Goal: Answer question/provide support: Share knowledge or assist other users

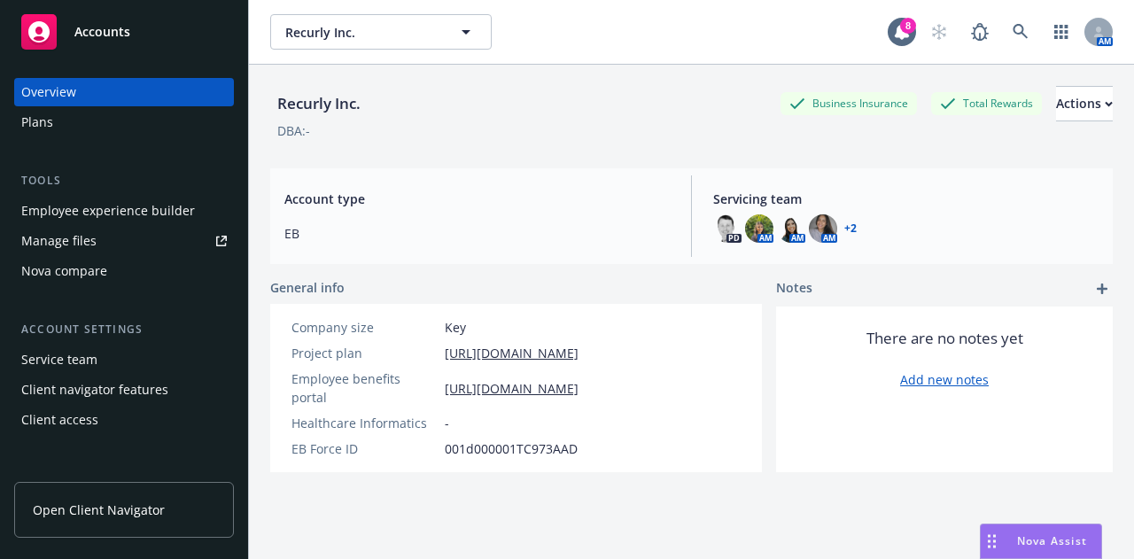
click at [1048, 538] on span "Nova Assist" at bounding box center [1052, 541] width 70 height 15
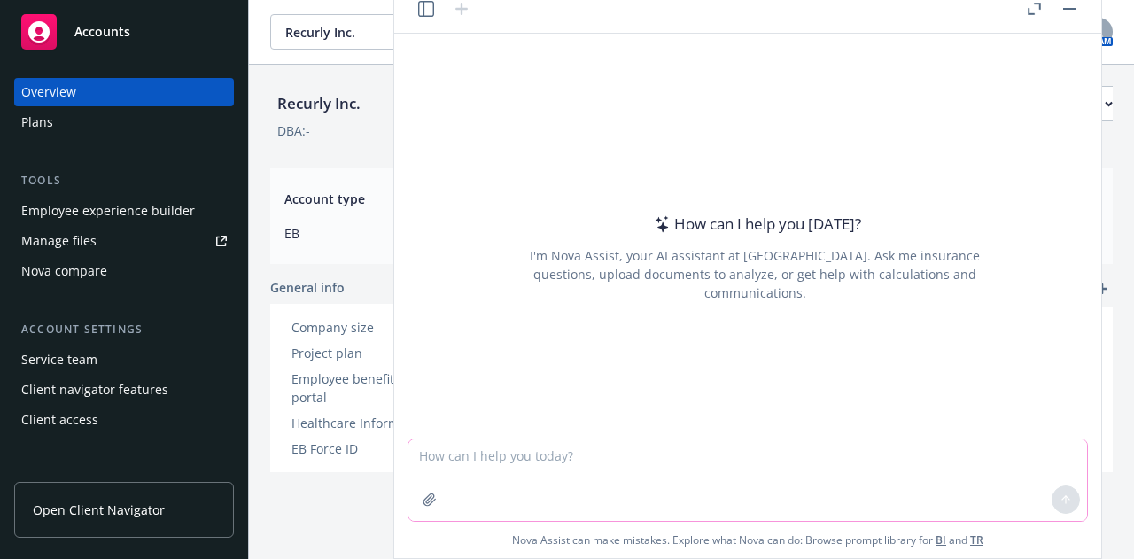
click at [503, 449] on textarea at bounding box center [748, 481] width 679 height 82
click at [706, 461] on textarea "Can you please help me summarize the following on why the name was incorrectly …" at bounding box center [748, 481] width 679 height 82
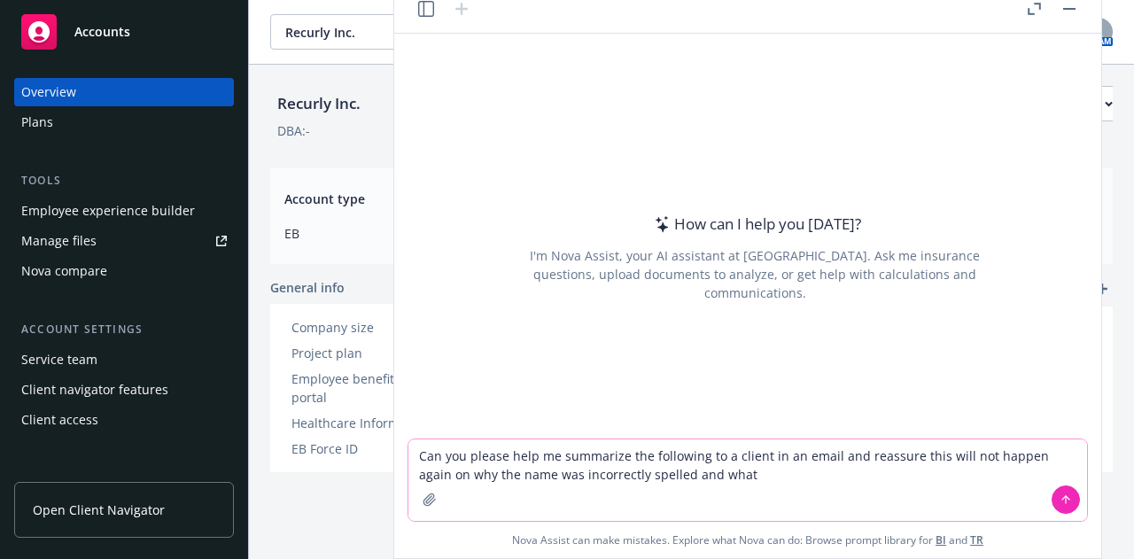
click at [718, 485] on textarea "Can you please help me summarize the following to a client in an email and reas…" at bounding box center [748, 481] width 679 height 82
paste textarea "This error was not a result of the group’s file feed. The original enrollment r…"
type textarea "Can you please help me summarize the following to a client in an email and reas…"
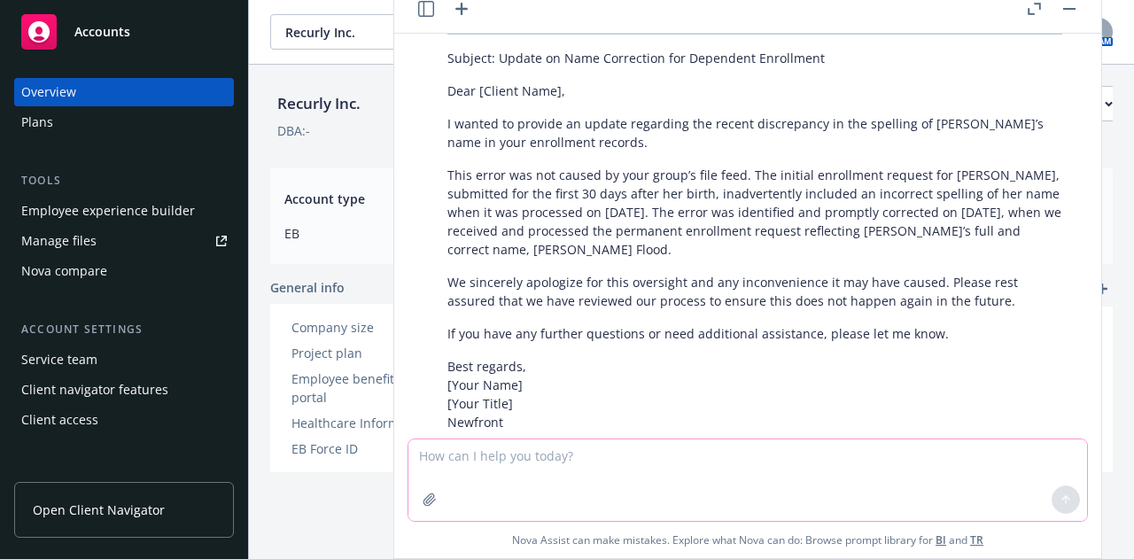
scroll to position [239, 0]
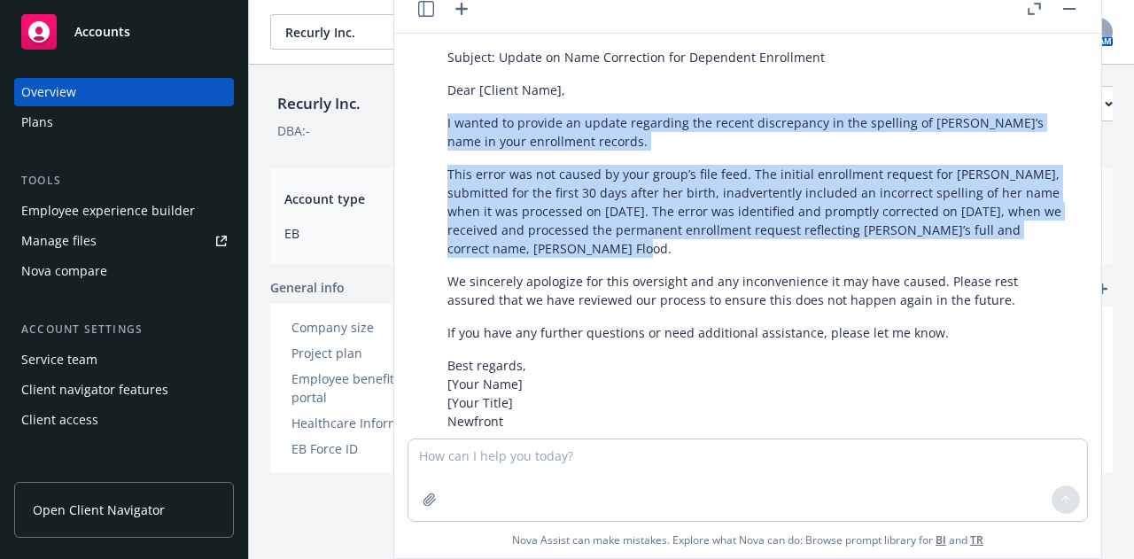
drag, startPoint x: 612, startPoint y: 246, endPoint x: 448, endPoint y: 117, distance: 208.3
click at [448, 117] on div "Certainly! Here’s a client-ready email summary that explains the situation in a…" at bounding box center [755, 229] width 651 height 511
copy div "I wanted to provide an update regarding the recent discrepancy in the spelling …"
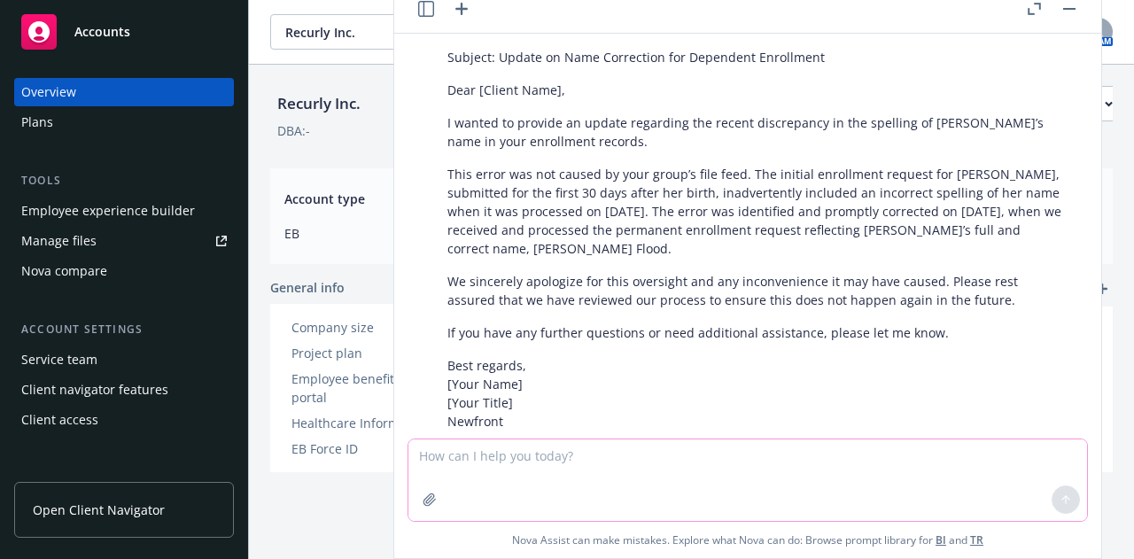
click at [502, 476] on textarea at bounding box center [748, 481] width 679 height 82
click at [872, 458] on textarea "i provided an update [DATE] to let the client know i am still waiting" at bounding box center [748, 481] width 679 height 82
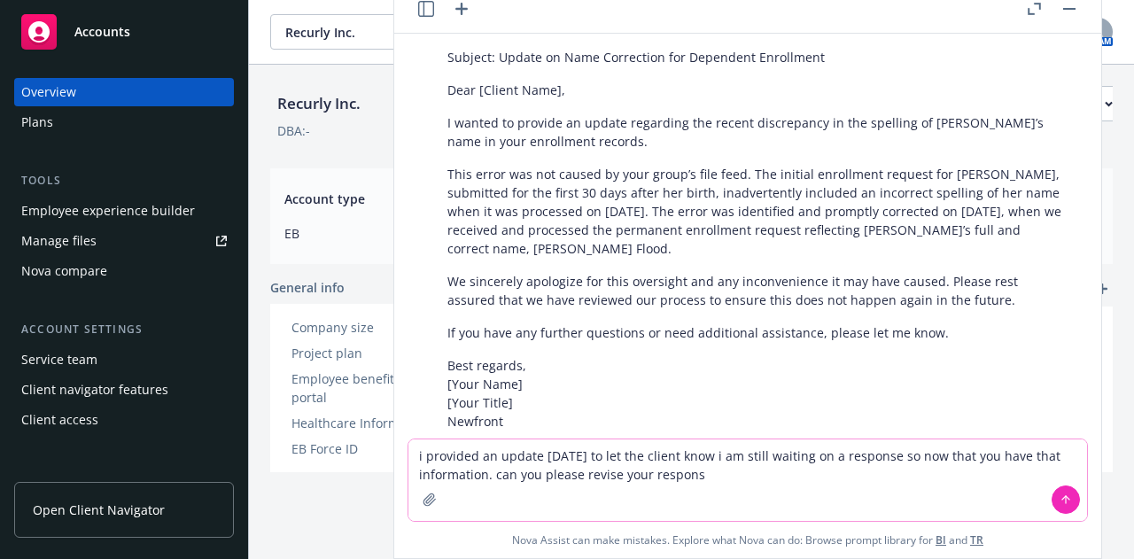
type textarea "i provided an update [DATE] to let the client know i am still waiting on a resp…"
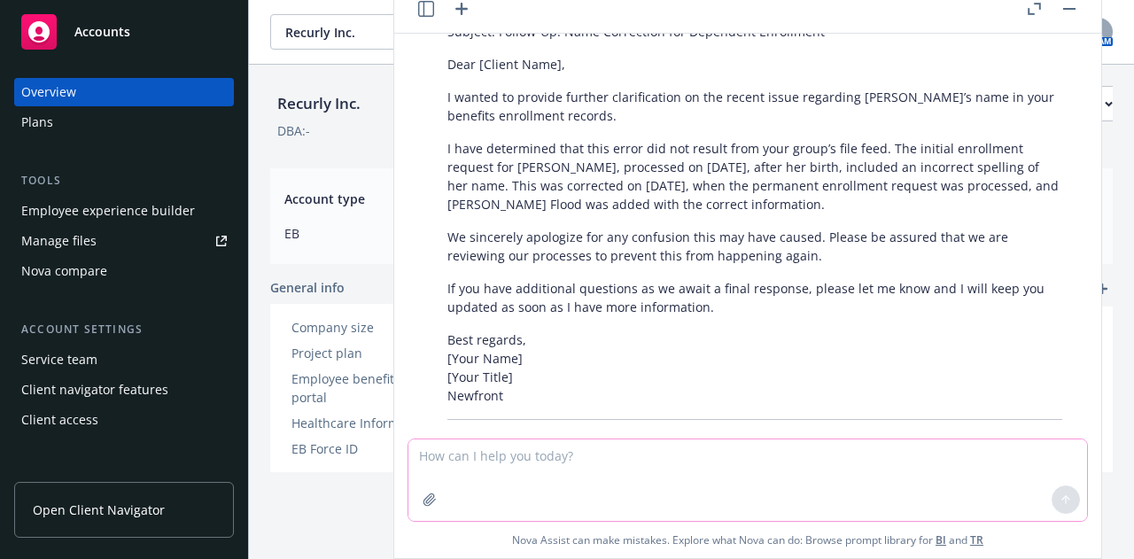
scroll to position [831, 0]
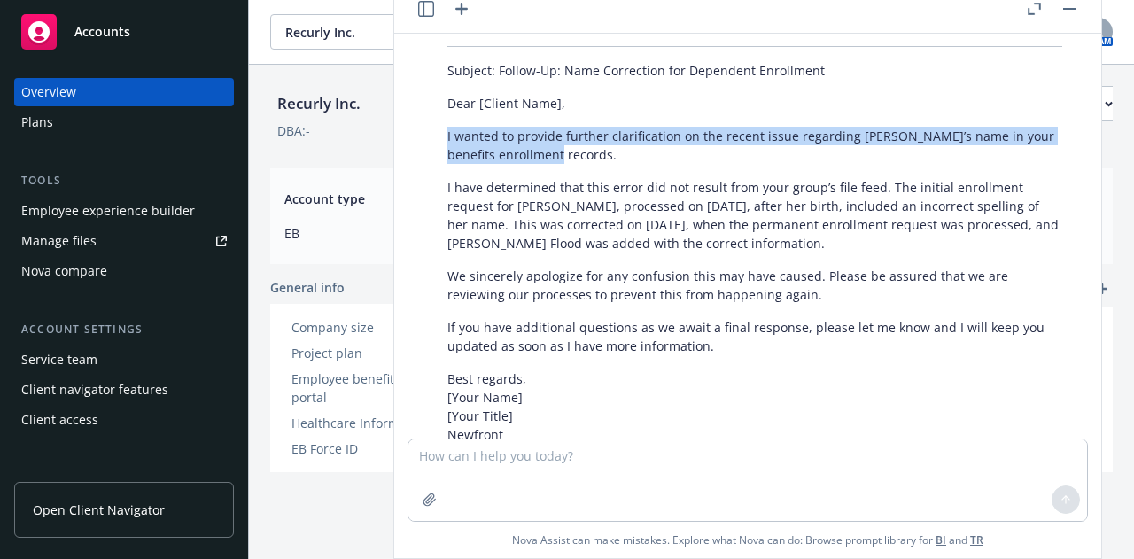
drag, startPoint x: 605, startPoint y: 153, endPoint x: 429, endPoint y: 130, distance: 177.9
click at [429, 130] on div "Absolutely! Here’s a revised draft for your follow-up email, considering that y…" at bounding box center [755, 243] width 679 height 511
copy p "I wanted to provide further clarification on the recent issue regarding [PERSON…"
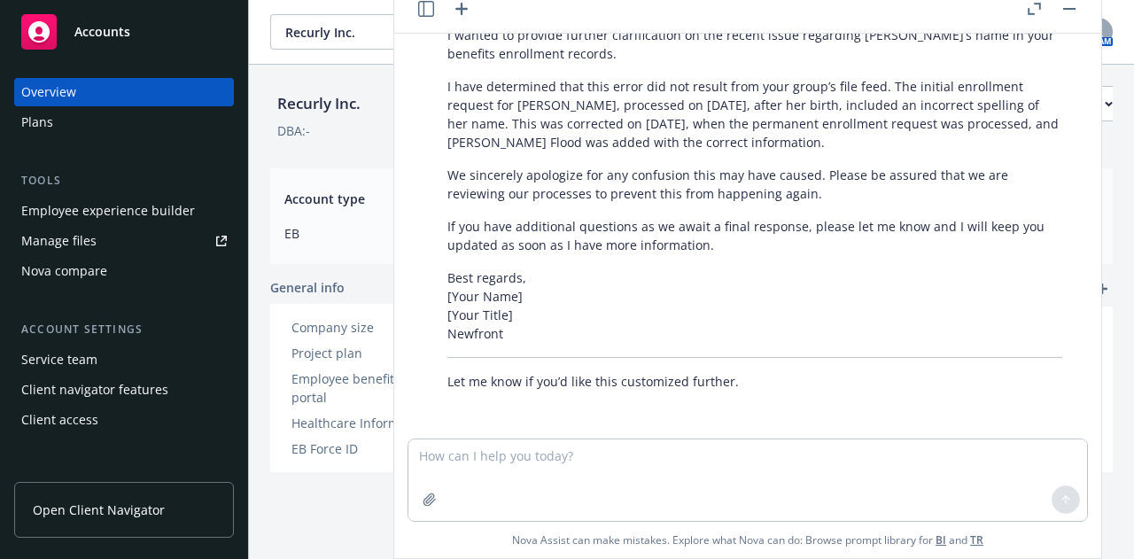
click at [632, 185] on p "We sincerely apologize for any confusion this may have caused. Please be assure…" at bounding box center [755, 184] width 615 height 37
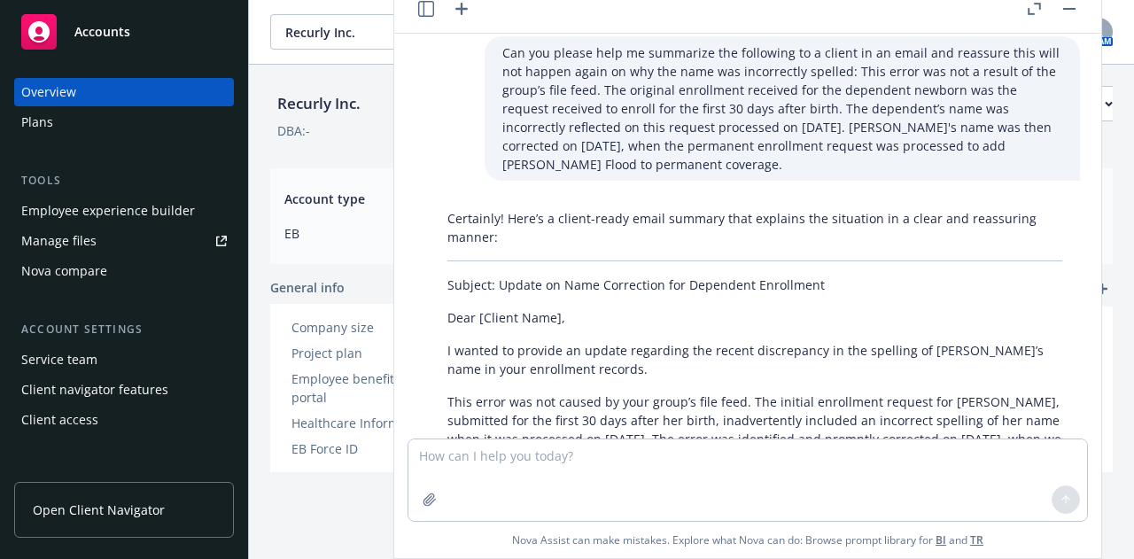
scroll to position [0, 0]
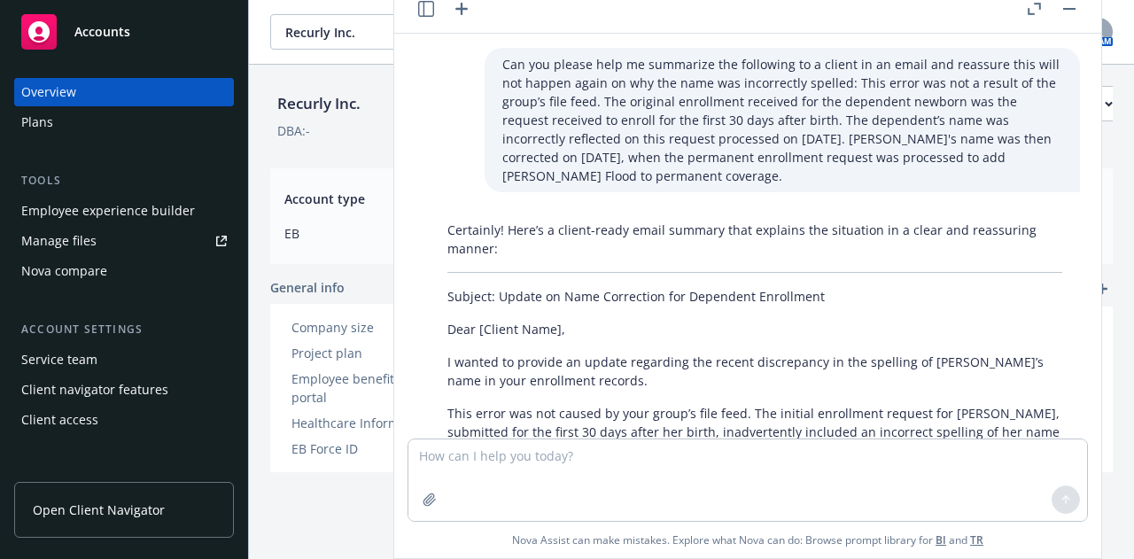
drag, startPoint x: 555, startPoint y: 174, endPoint x: 472, endPoint y: 41, distance: 156.4
click at [472, 41] on div "Can you please help me summarize the following to a client in an email and reas…" at bounding box center [748, 236] width 693 height 405
copy p "Can you please help me summarize the following to a client in an email and reas…"
click at [1077, 2] on button "button" at bounding box center [1069, 8] width 21 height 21
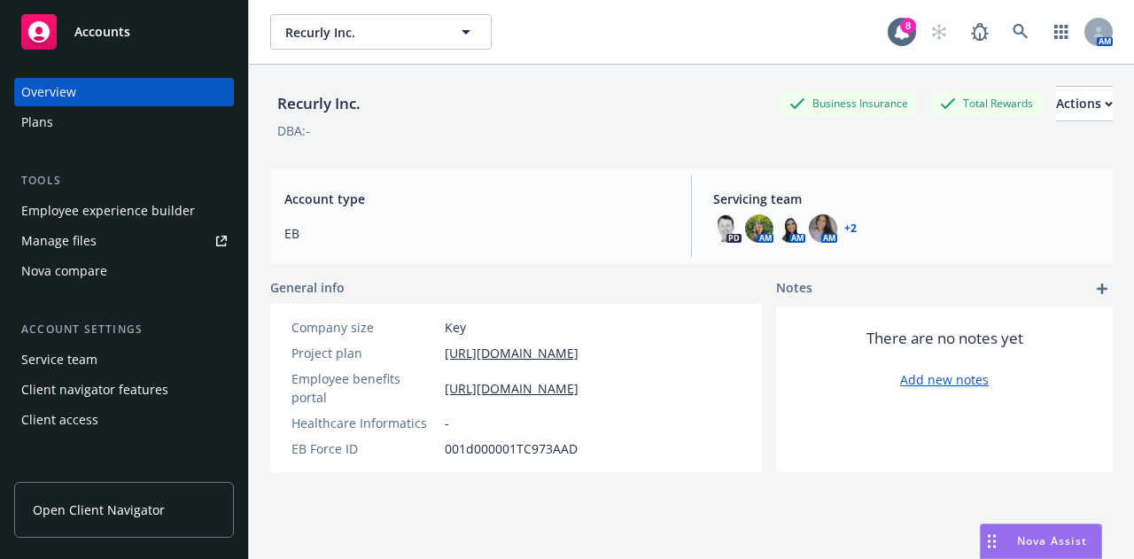
scroll to position [932, 0]
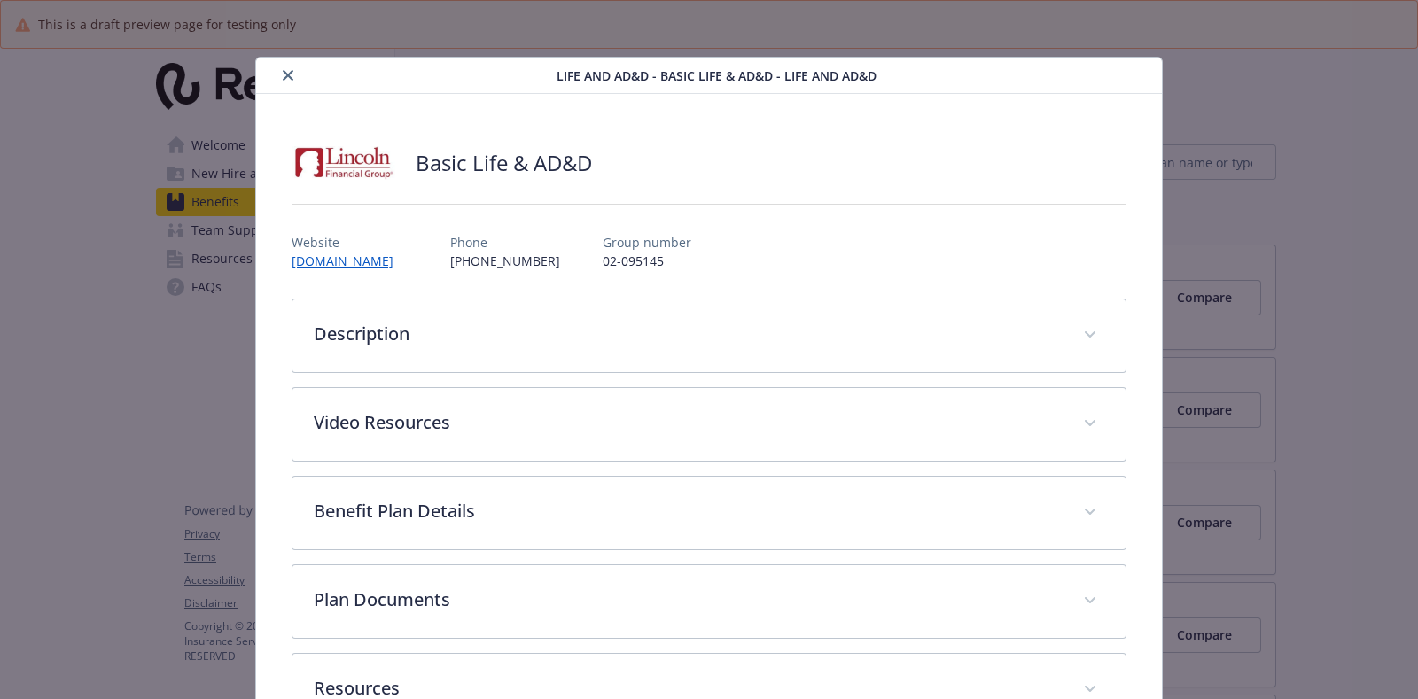
scroll to position [52, 0]
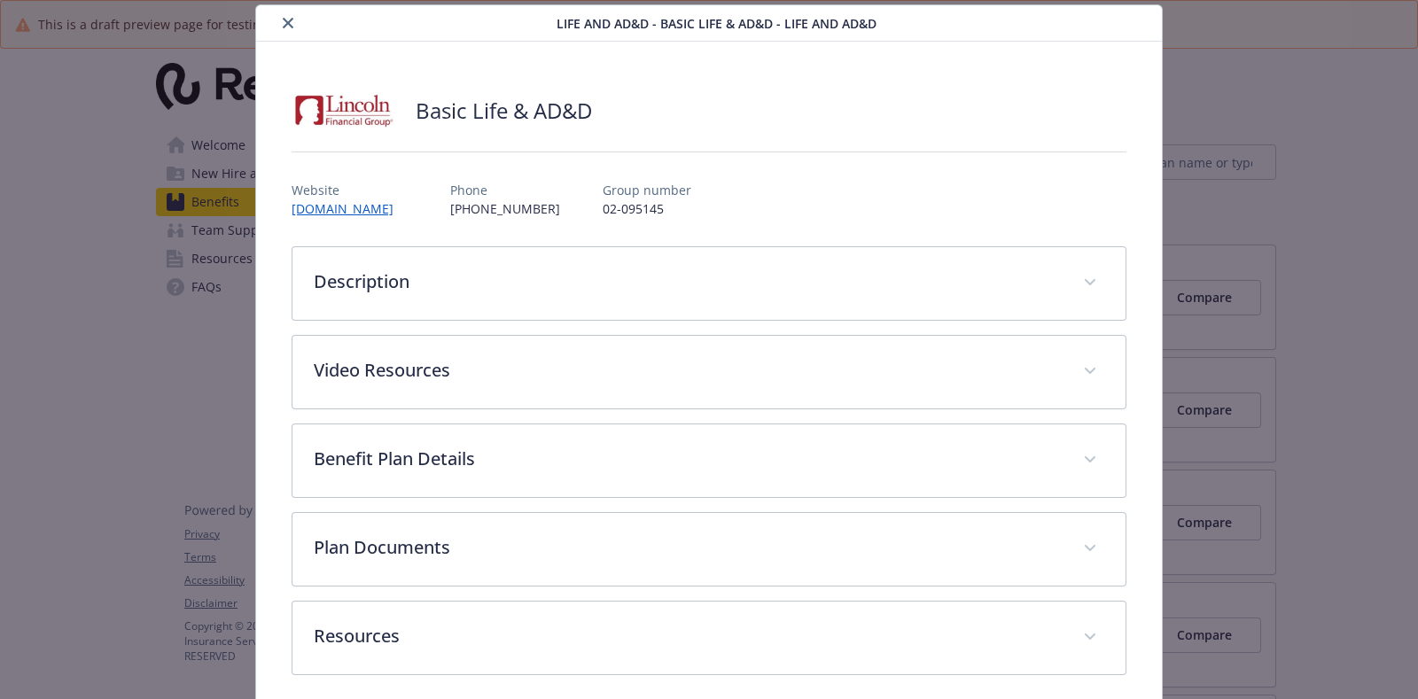
click at [283, 18] on icon "close" at bounding box center [288, 23] width 11 height 11
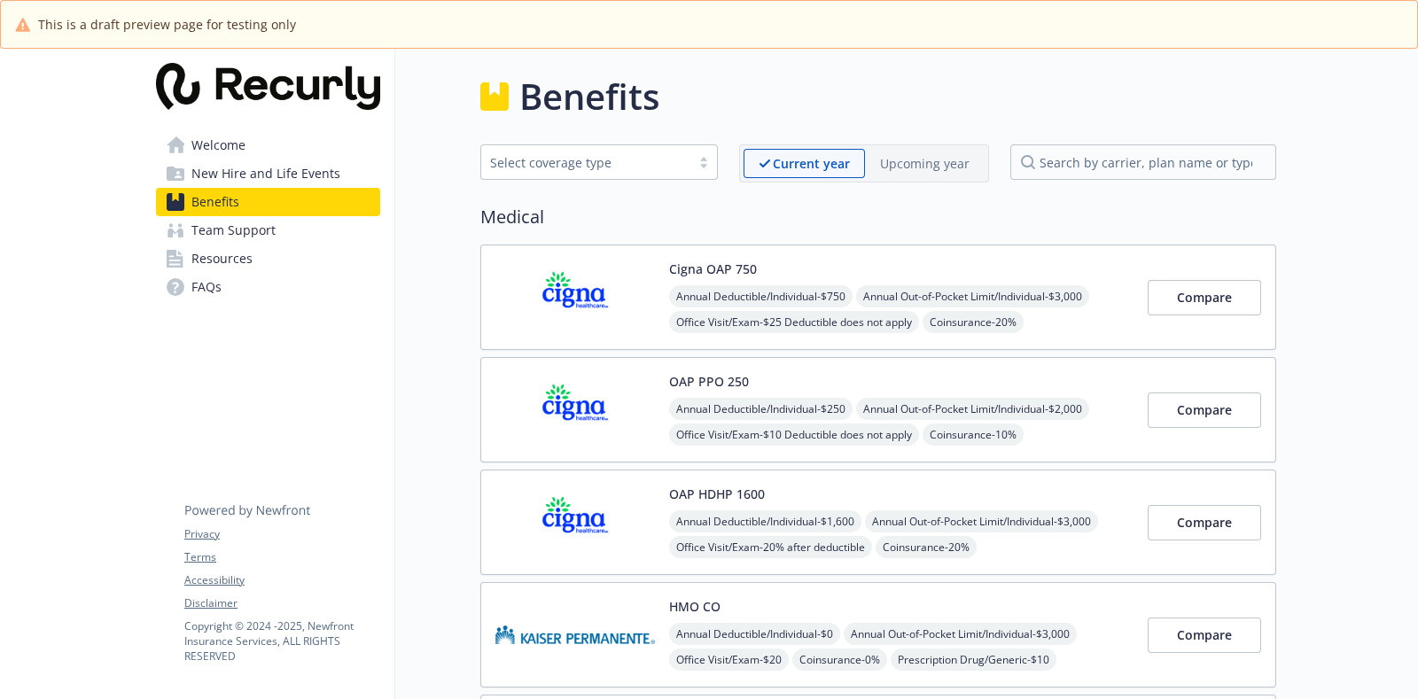
click at [298, 160] on span "New Hire and Life Events" at bounding box center [265, 174] width 149 height 28
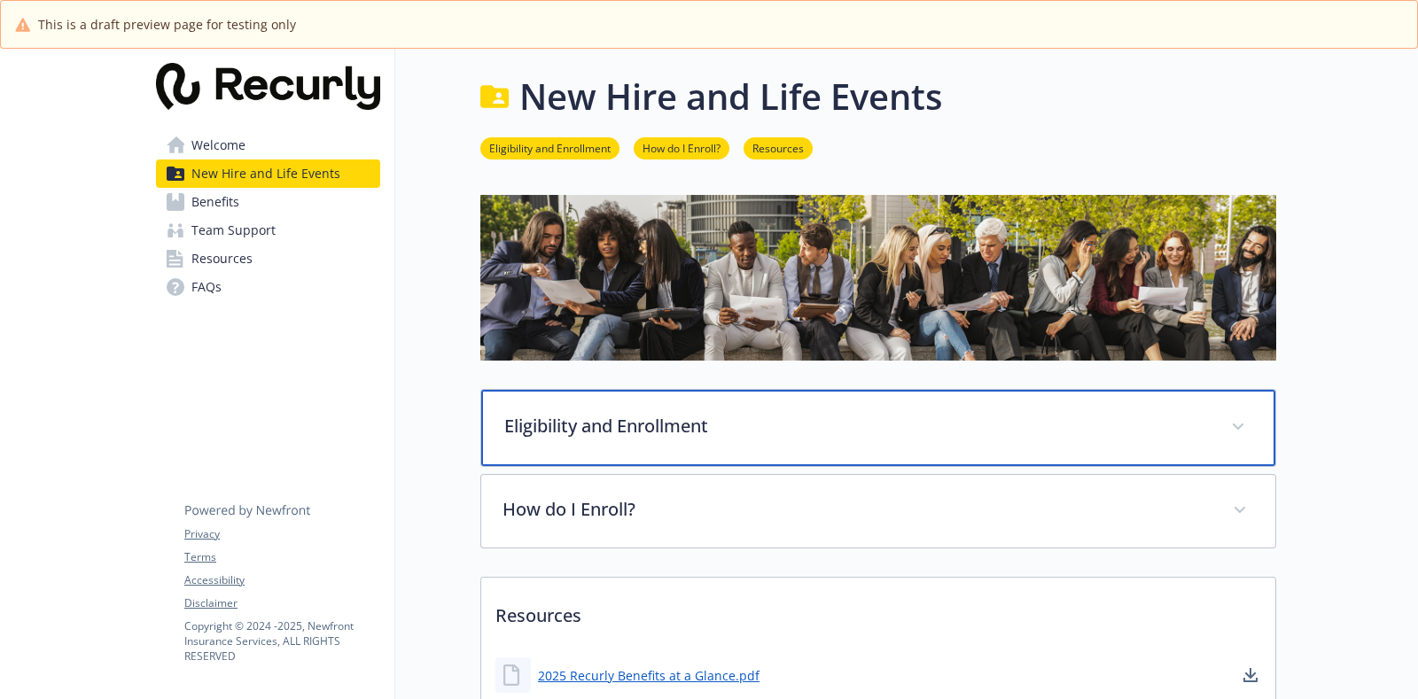
click at [702, 398] on div "Eligibility and Enrollment" at bounding box center [878, 428] width 794 height 76
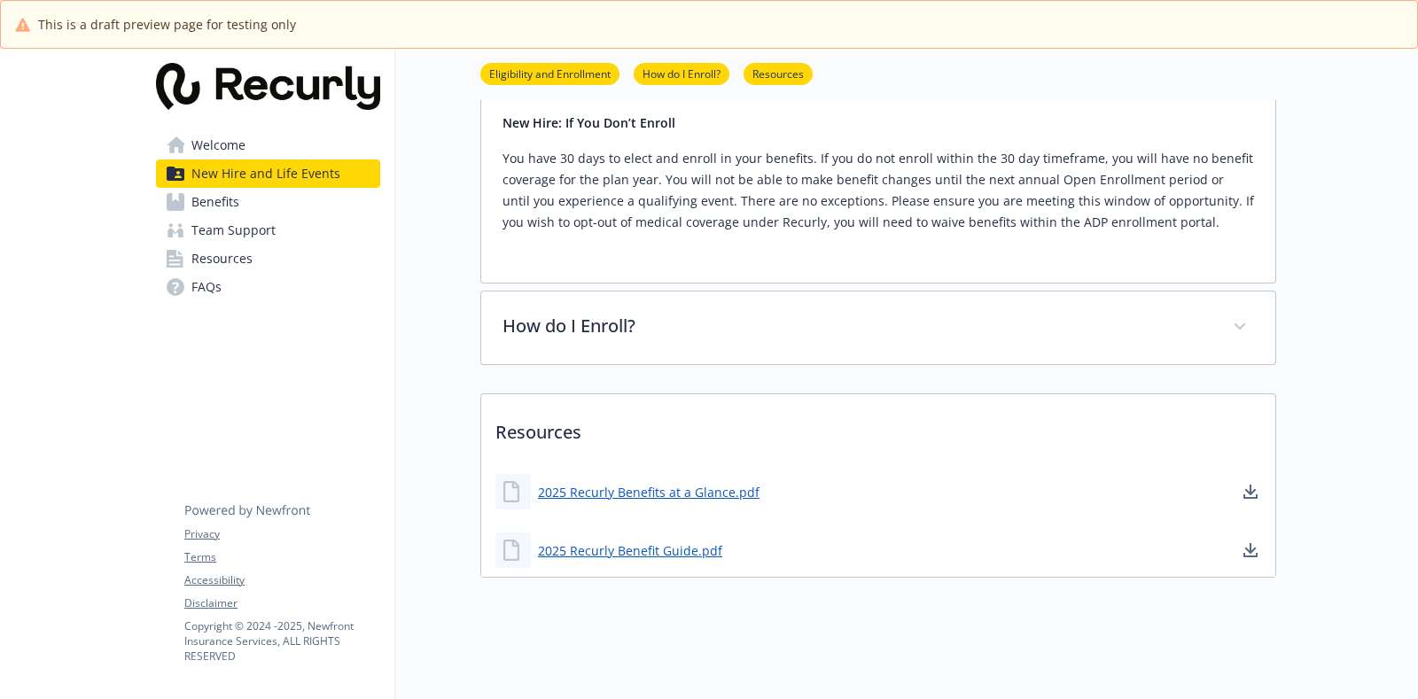
scroll to position [832, 0]
